Goal: Information Seeking & Learning: Learn about a topic

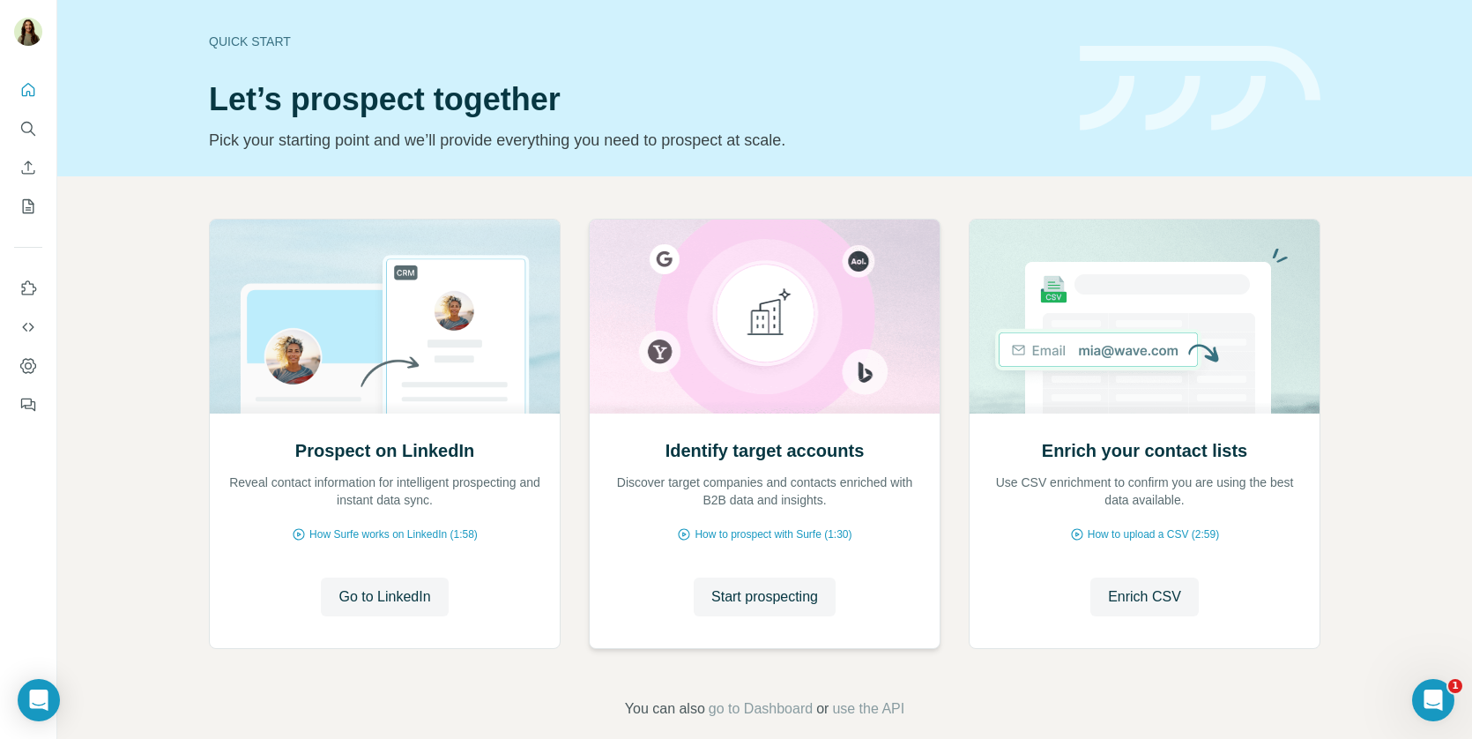
click at [772, 573] on div "Identify target accounts Discover target companies and contacts enriched with B…" at bounding box center [765, 530] width 350 height 234
click at [751, 591] on span "Start prospecting" at bounding box center [764, 596] width 107 height 21
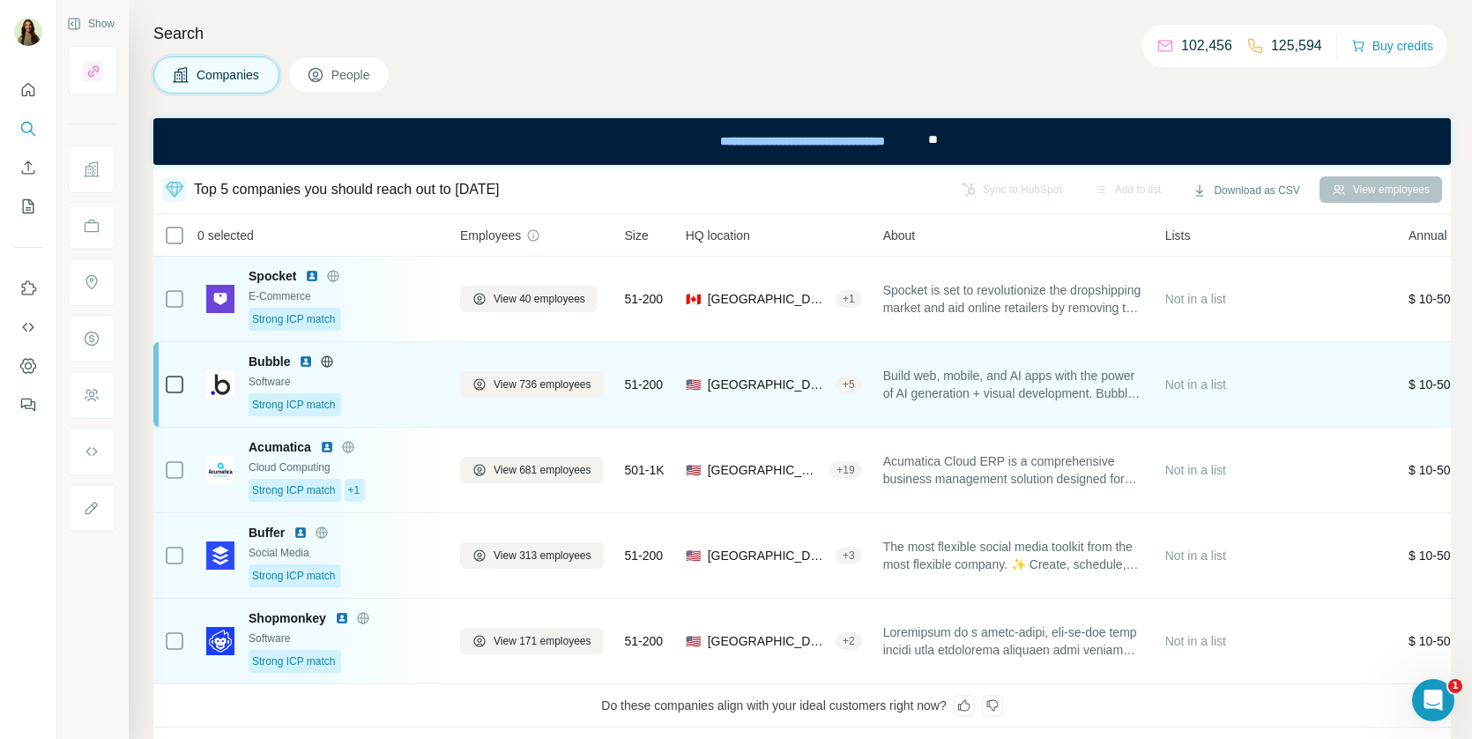
click at [369, 406] on div "Strong ICP match" at bounding box center [344, 404] width 190 height 23
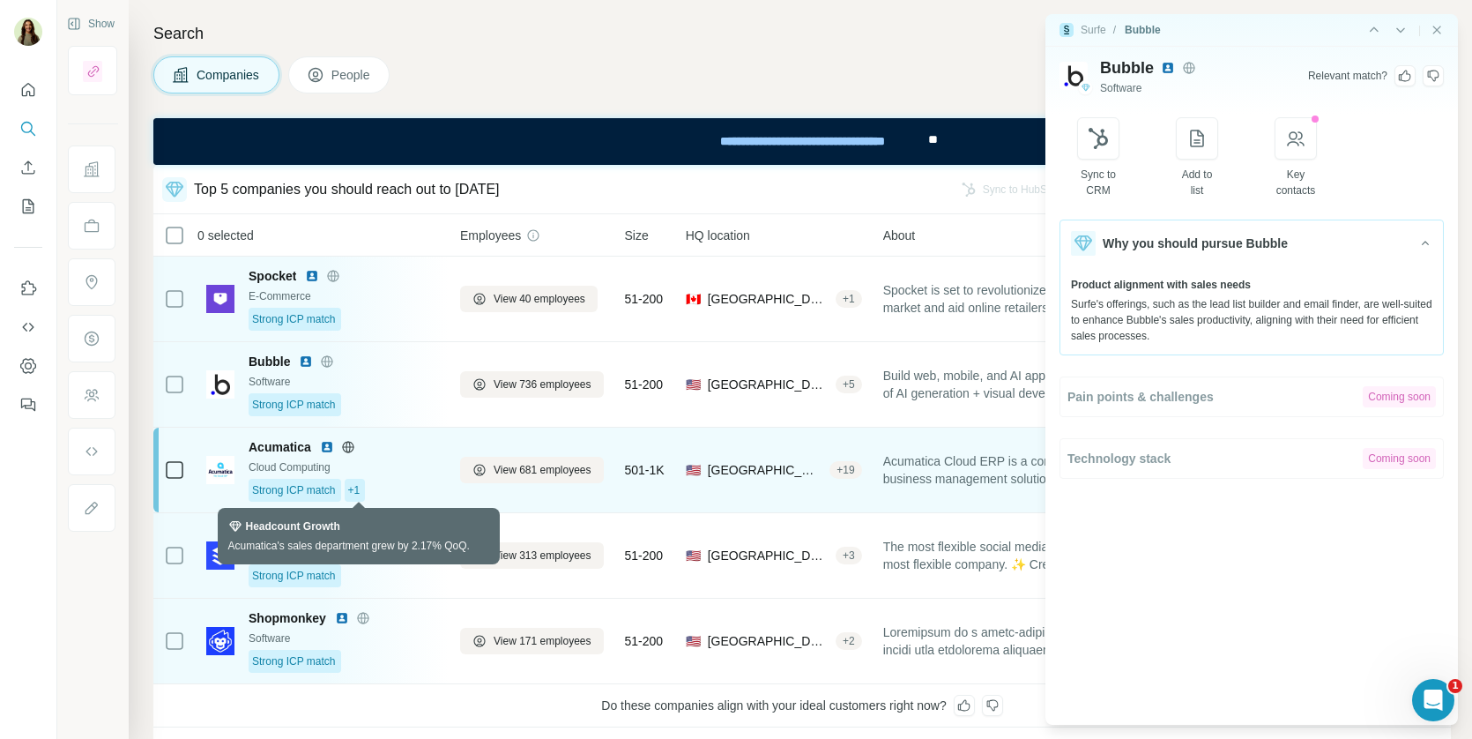
click at [357, 483] on span "+1" at bounding box center [354, 490] width 12 height 16
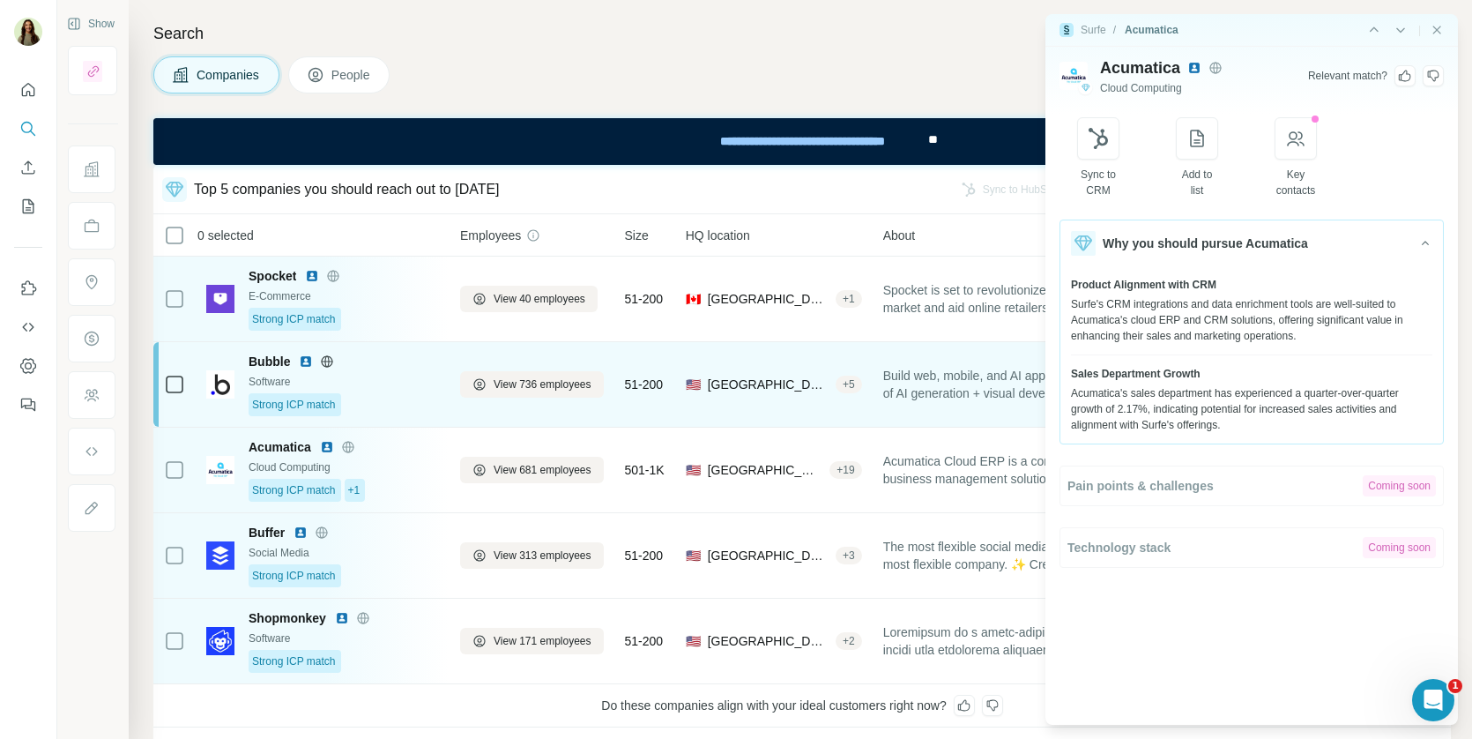
click at [362, 386] on div "Software" at bounding box center [344, 382] width 190 height 16
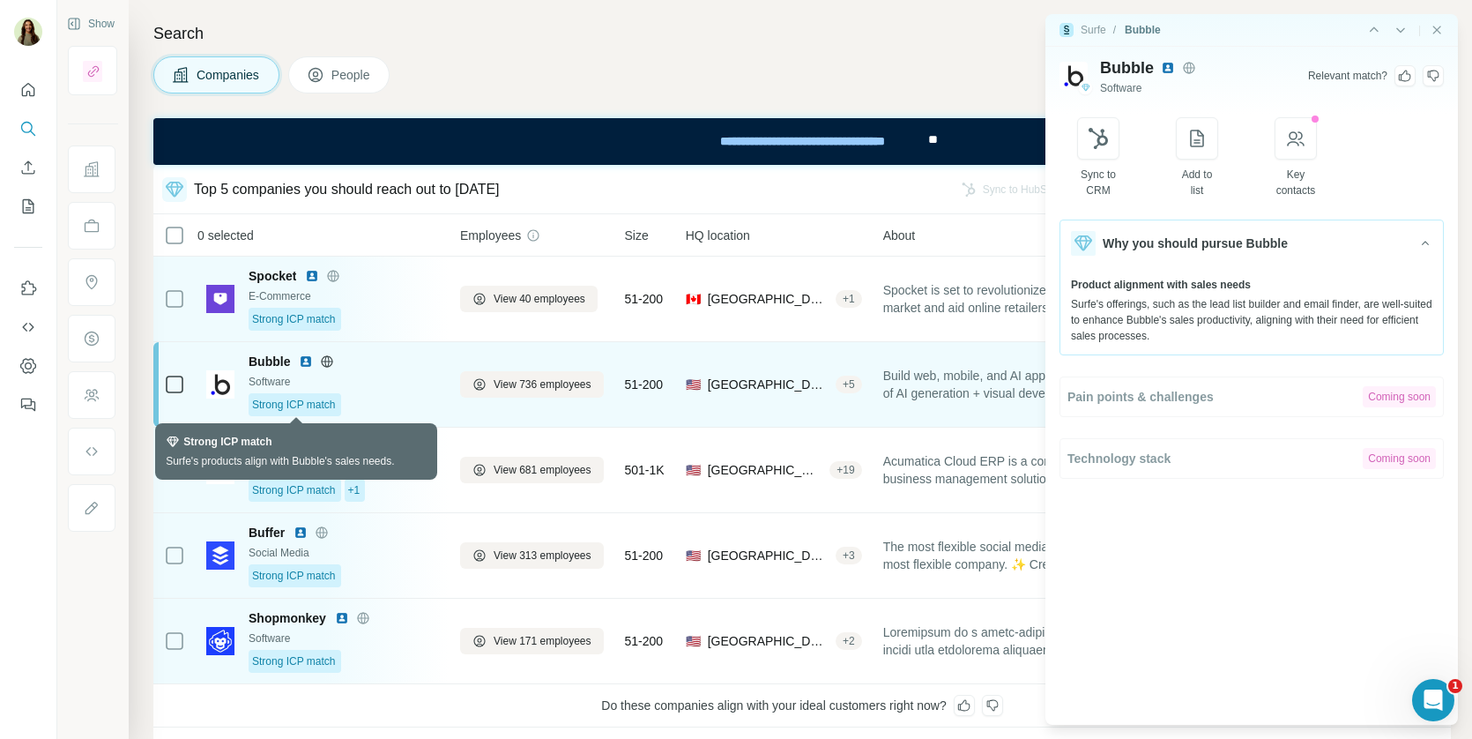
click at [306, 397] on span "Strong ICP match" at bounding box center [294, 405] width 84 height 16
